Goal: Task Accomplishment & Management: Manage account settings

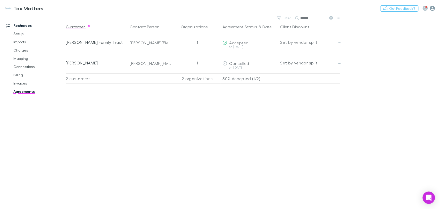
click at [433, 6] on icon "button" at bounding box center [432, 8] width 5 height 5
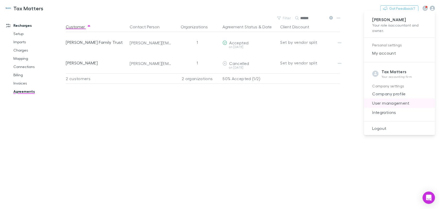
click at [398, 102] on span "User management" at bounding box center [399, 103] width 63 height 6
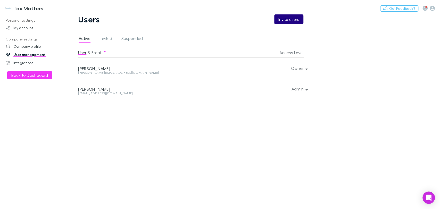
click at [288, 19] on button "Invite users" at bounding box center [288, 19] width 29 height 10
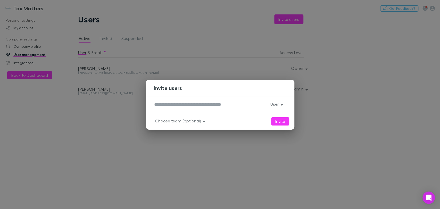
click at [243, 104] on textarea at bounding box center [210, 105] width 112 height 6
type textarea "**********"
click at [280, 104] on button "User" at bounding box center [276, 104] width 20 height 7
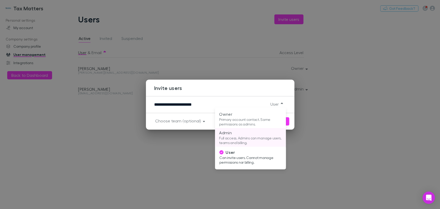
click at [243, 136] on p "Full access. Admins can manage users, teams and billing." at bounding box center [250, 140] width 63 height 9
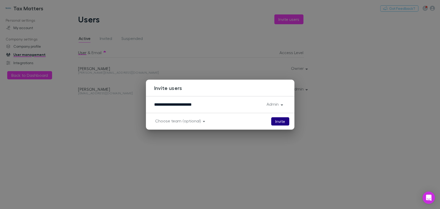
click at [277, 121] on button "Invite" at bounding box center [280, 121] width 18 height 8
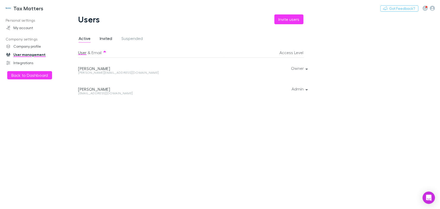
click at [111, 38] on span "Invited" at bounding box center [106, 39] width 12 height 7
click at [307, 69] on div at bounding box center [305, 68] width 3 height 21
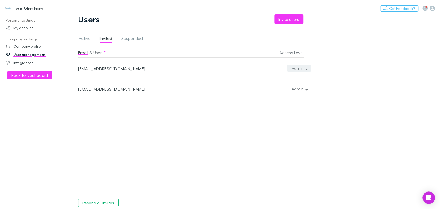
click at [294, 67] on button "Admin" at bounding box center [299, 68] width 24 height 7
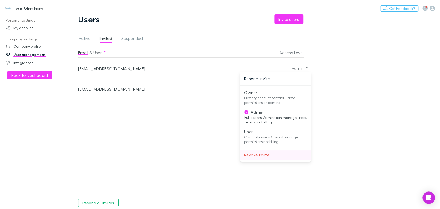
click at [264, 155] on p "Revoke invite" at bounding box center [275, 155] width 63 height 6
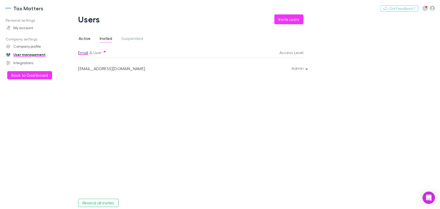
click at [85, 39] on span "Active" at bounding box center [85, 39] width 12 height 7
